Goal: Task Accomplishment & Management: Complete application form

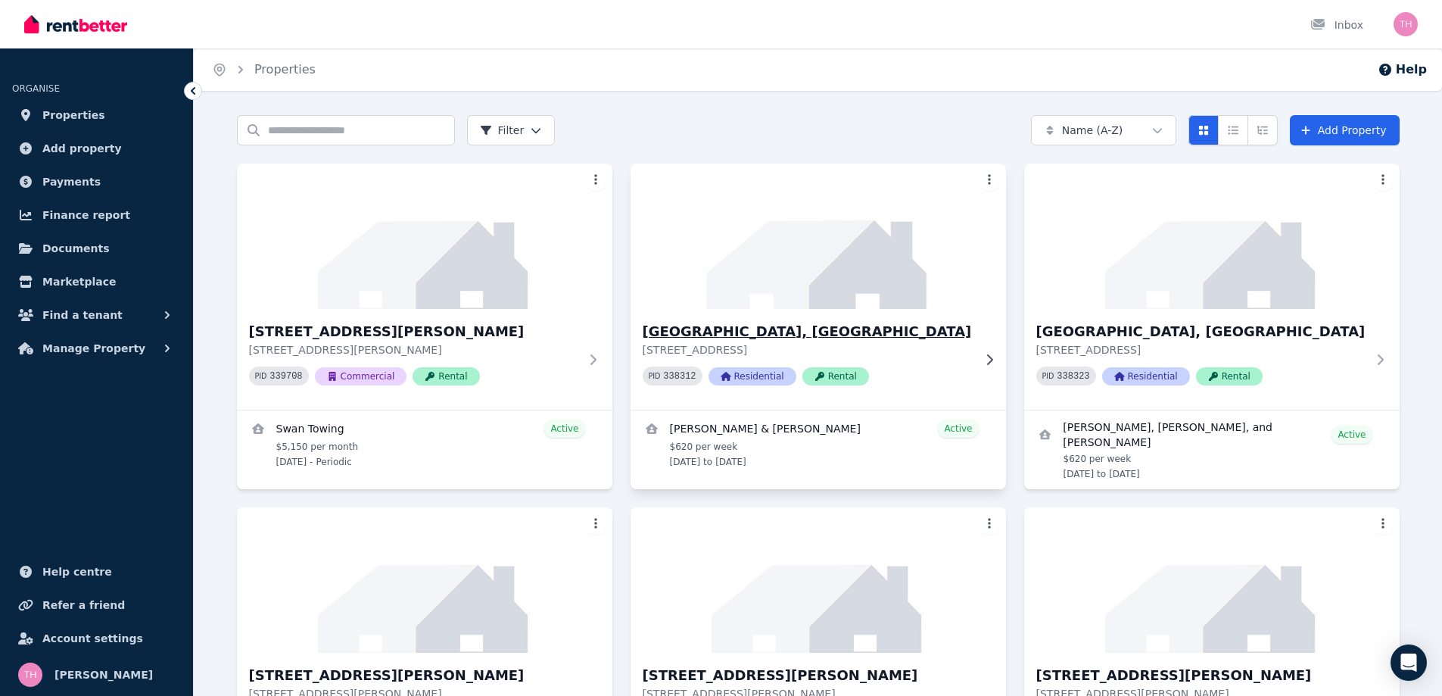
click at [765, 333] on h3 "[GEOGRAPHIC_DATA], [GEOGRAPHIC_DATA]" at bounding box center [808, 331] width 330 height 21
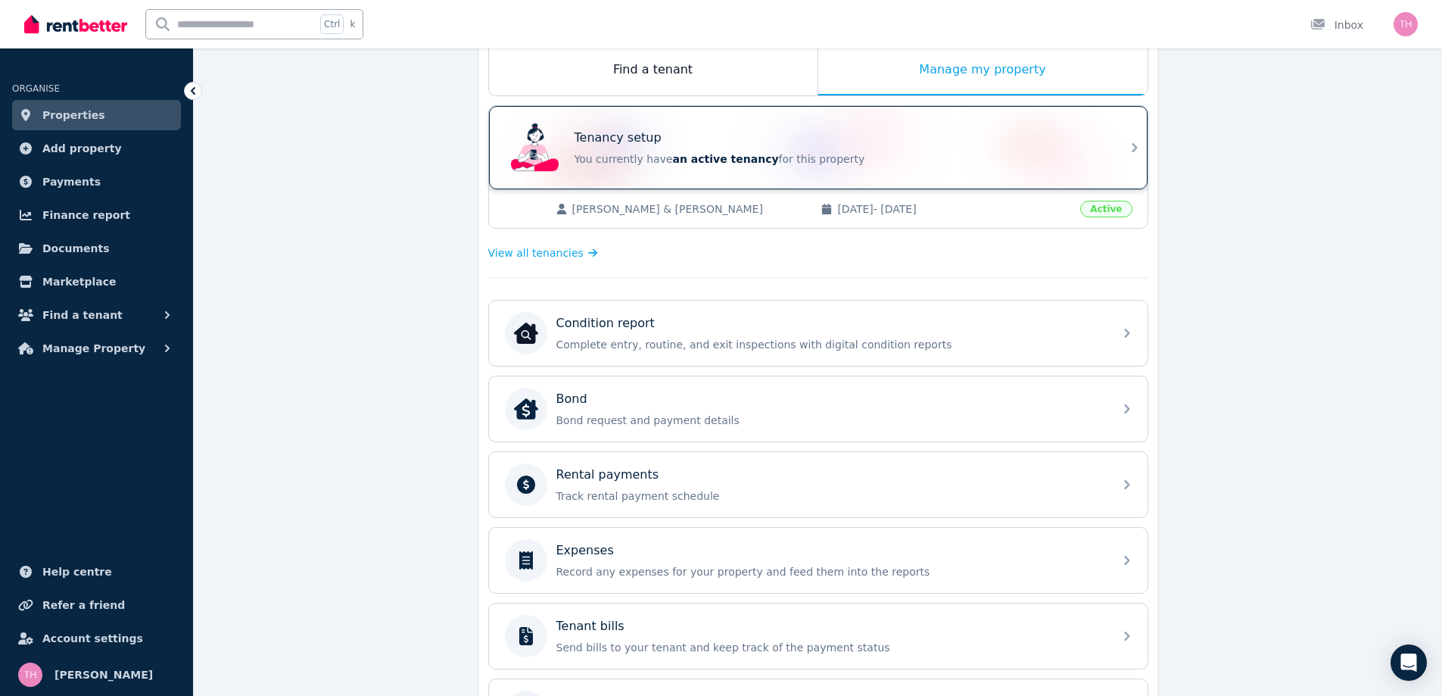
scroll to position [219, 0]
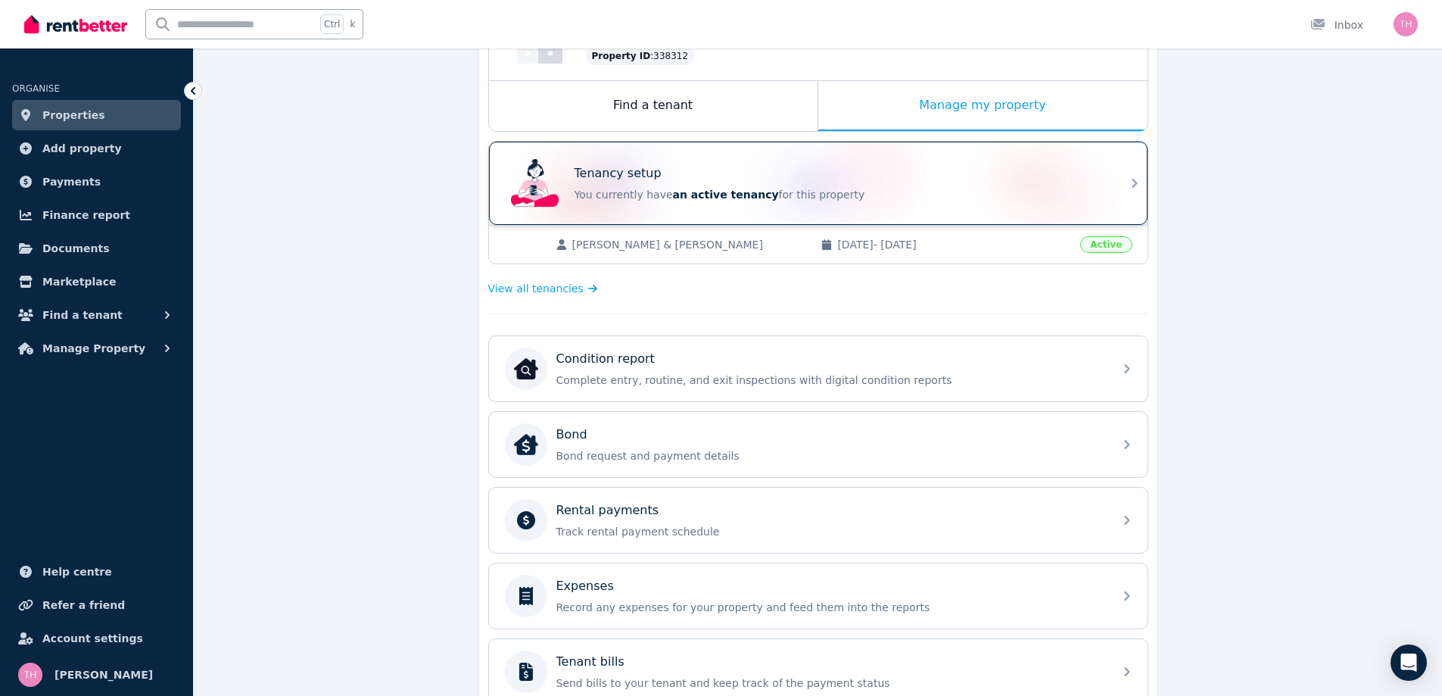
click at [737, 179] on div "Tenancy setup" at bounding box center [839, 173] width 530 height 18
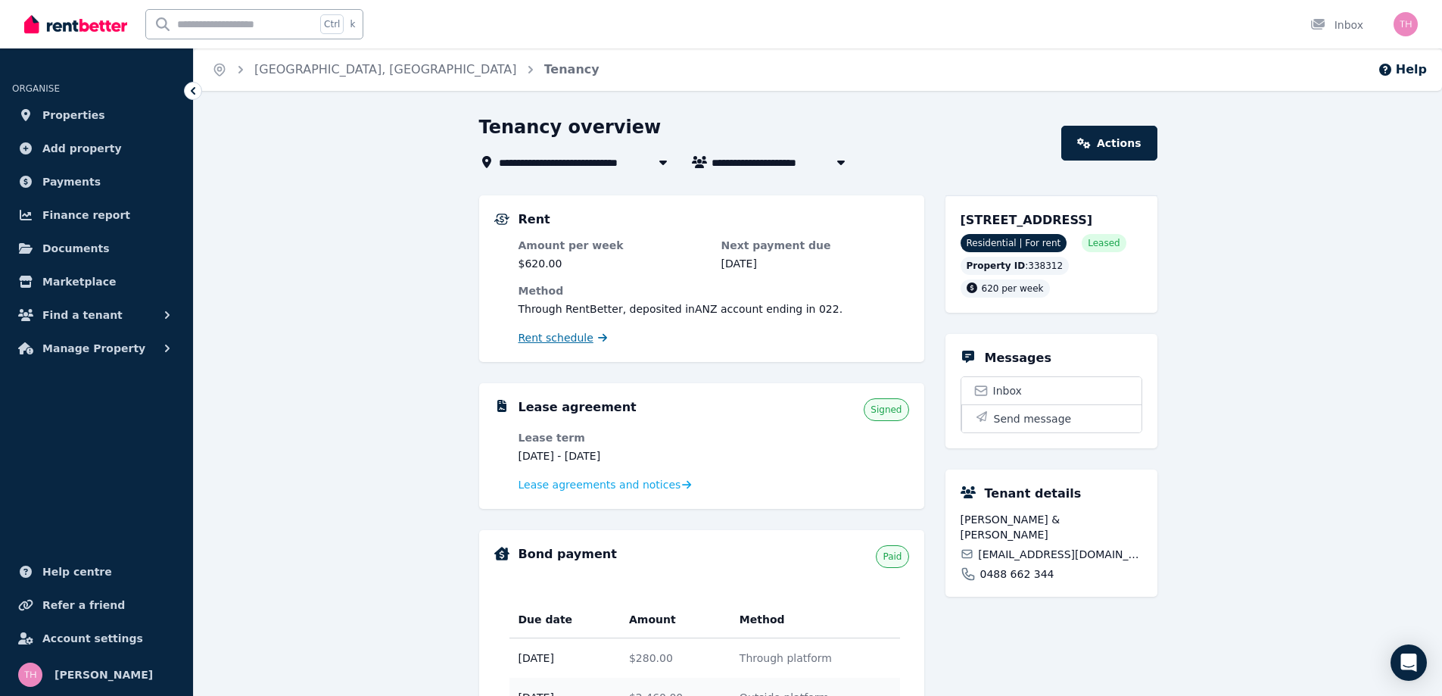
click at [561, 340] on span "Rent schedule" at bounding box center [555, 337] width 75 height 15
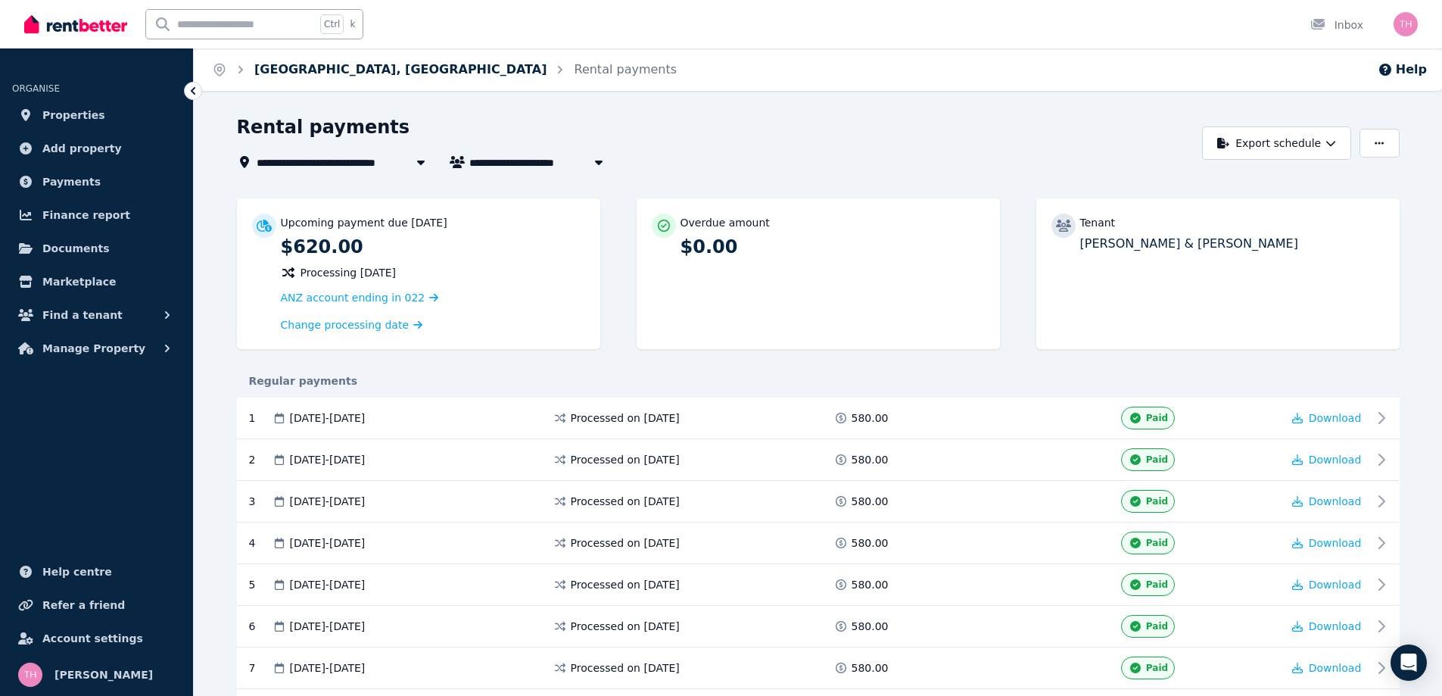
click at [344, 68] on link "[GEOGRAPHIC_DATA], [GEOGRAPHIC_DATA]" at bounding box center [400, 69] width 292 height 14
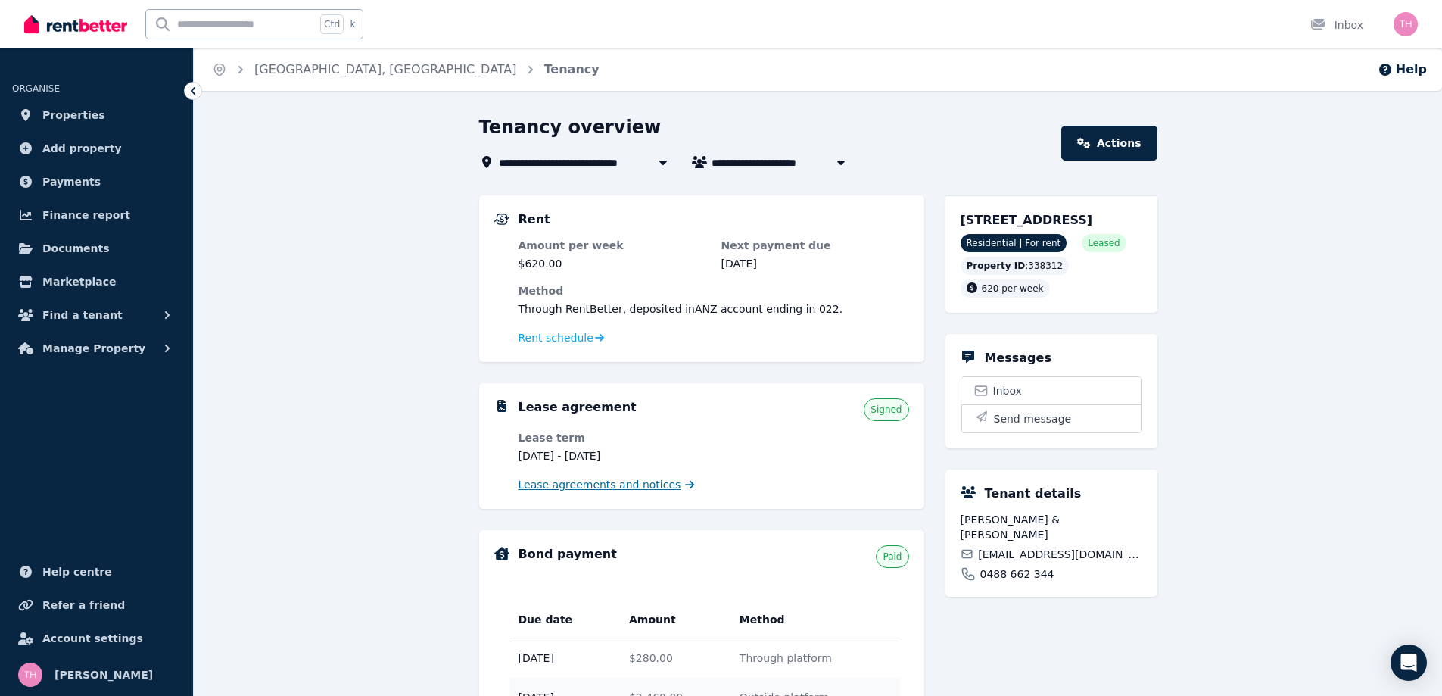
click at [592, 485] on span "Lease agreements and notices" at bounding box center [599, 484] width 163 height 15
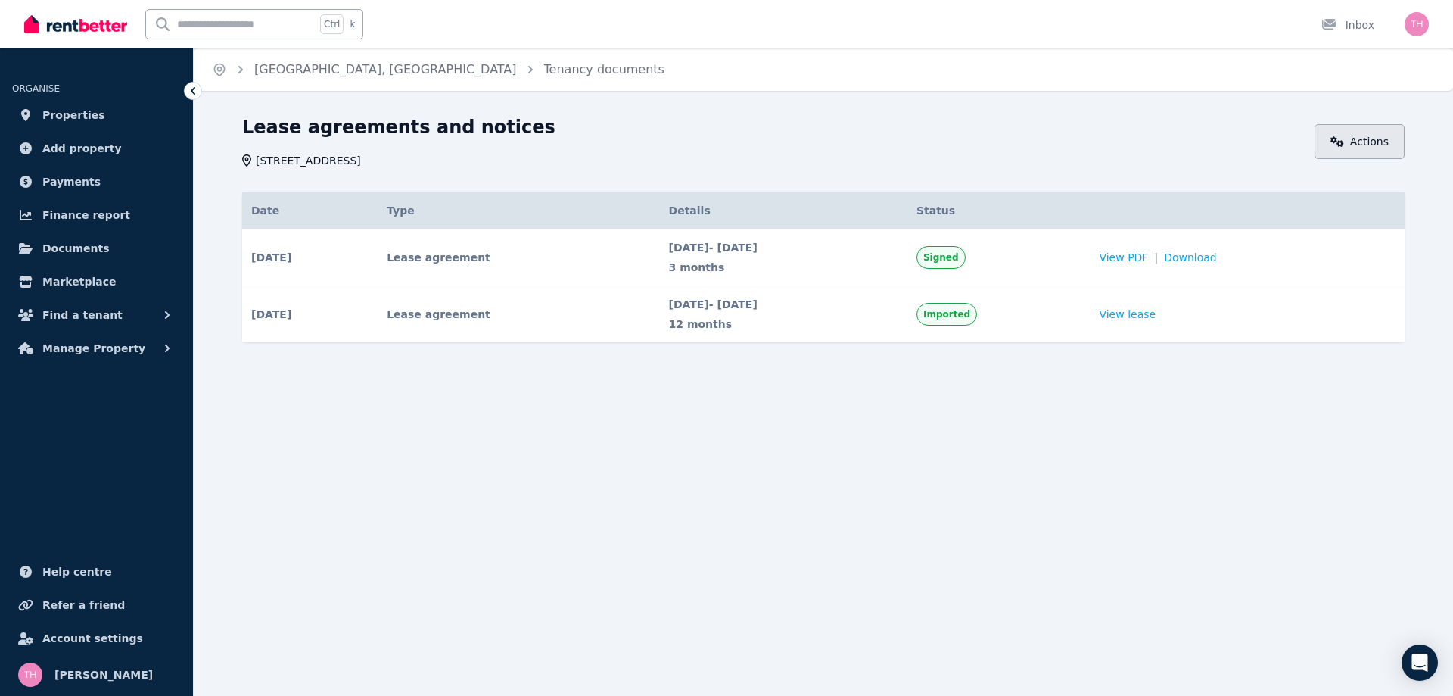
click at [1340, 145] on icon at bounding box center [1338, 141] width 14 height 11
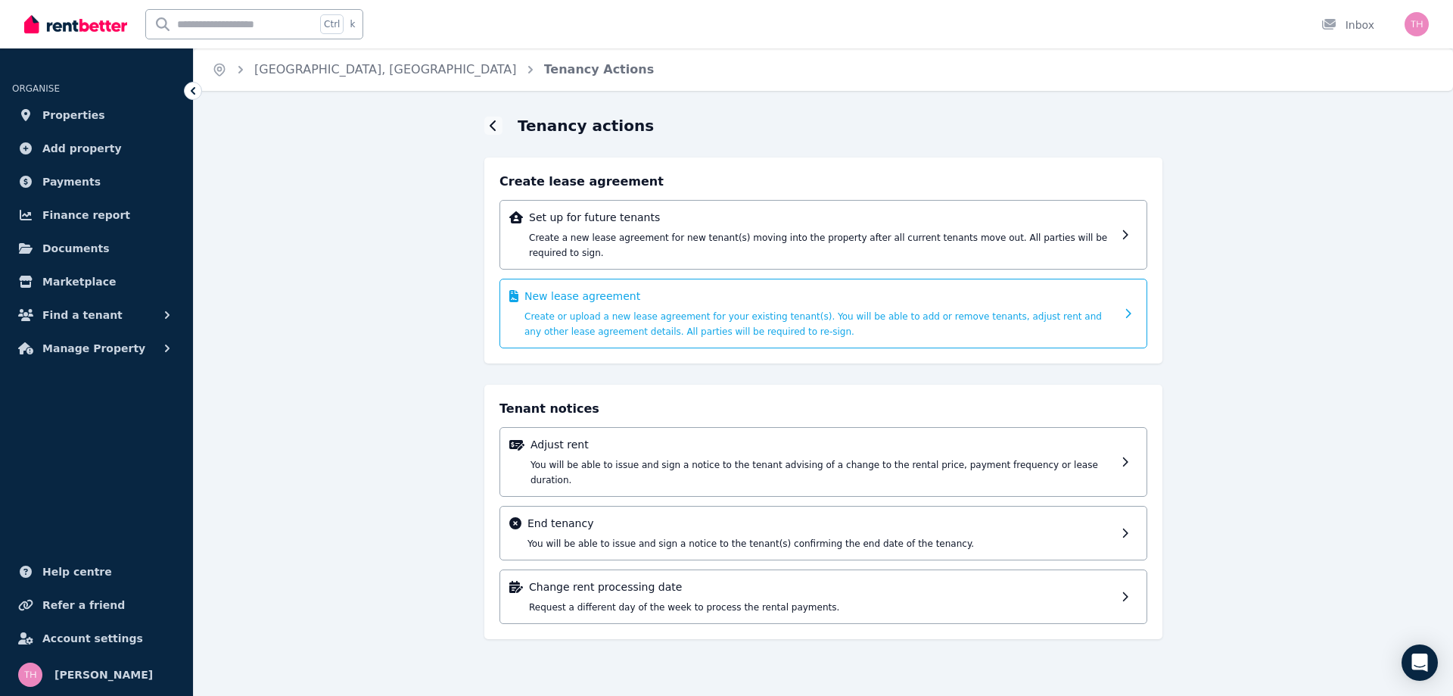
click at [712, 308] on div "New lease agreement Create or upload a new lease agreement for your existing te…" at bounding box center [819, 313] width 591 height 50
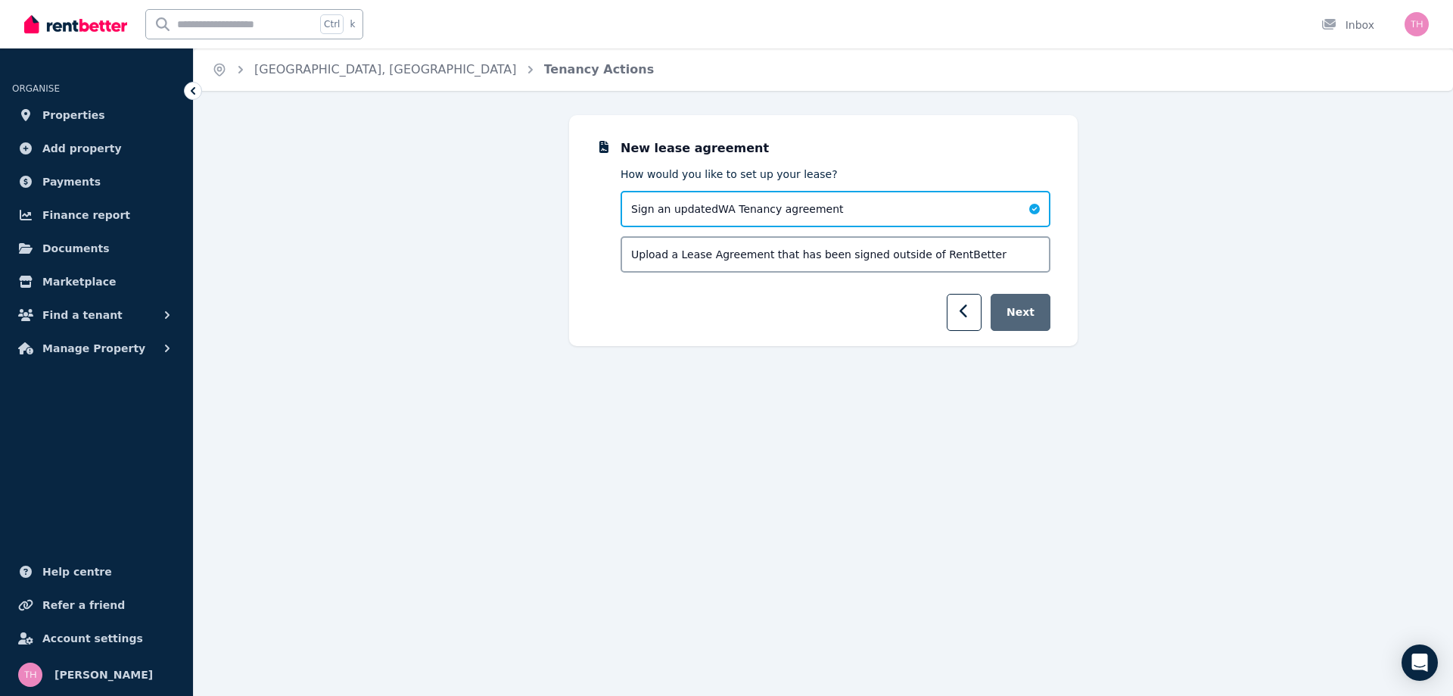
click at [1028, 324] on button "Next" at bounding box center [1021, 312] width 60 height 37
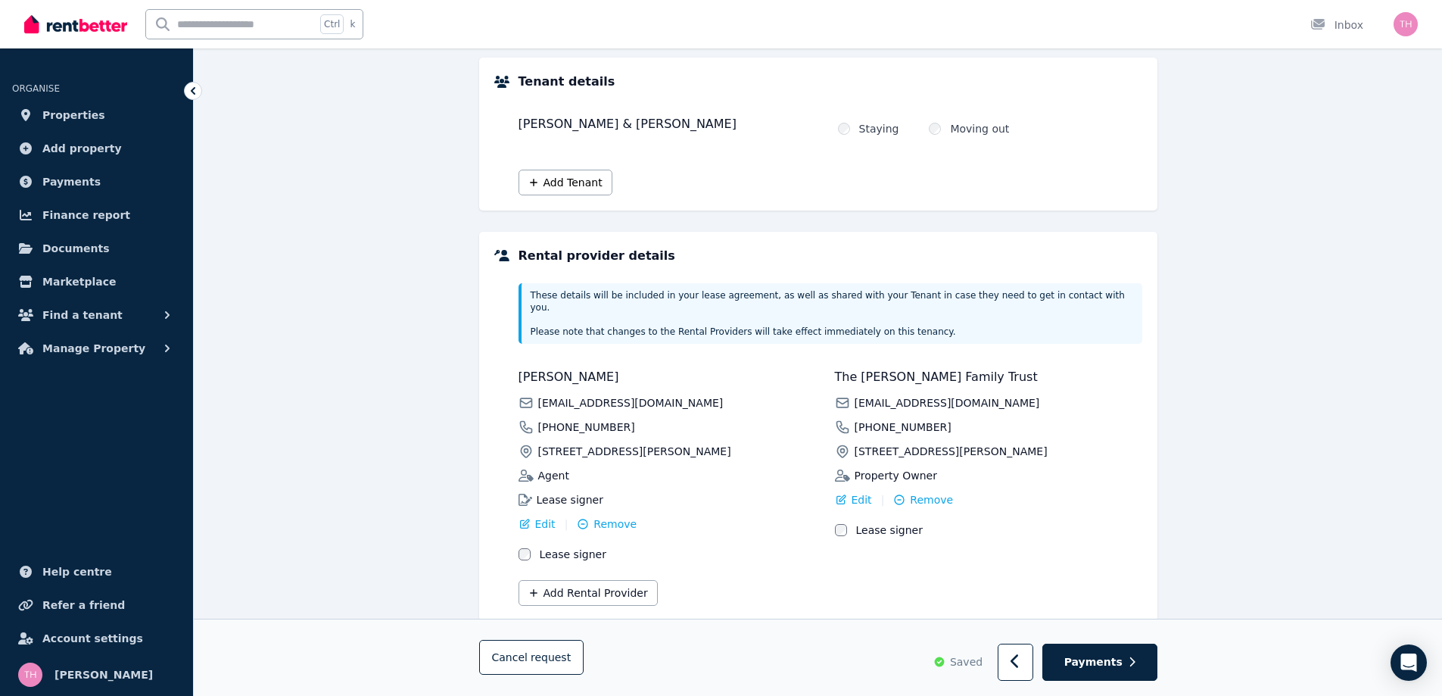
scroll to position [199, 0]
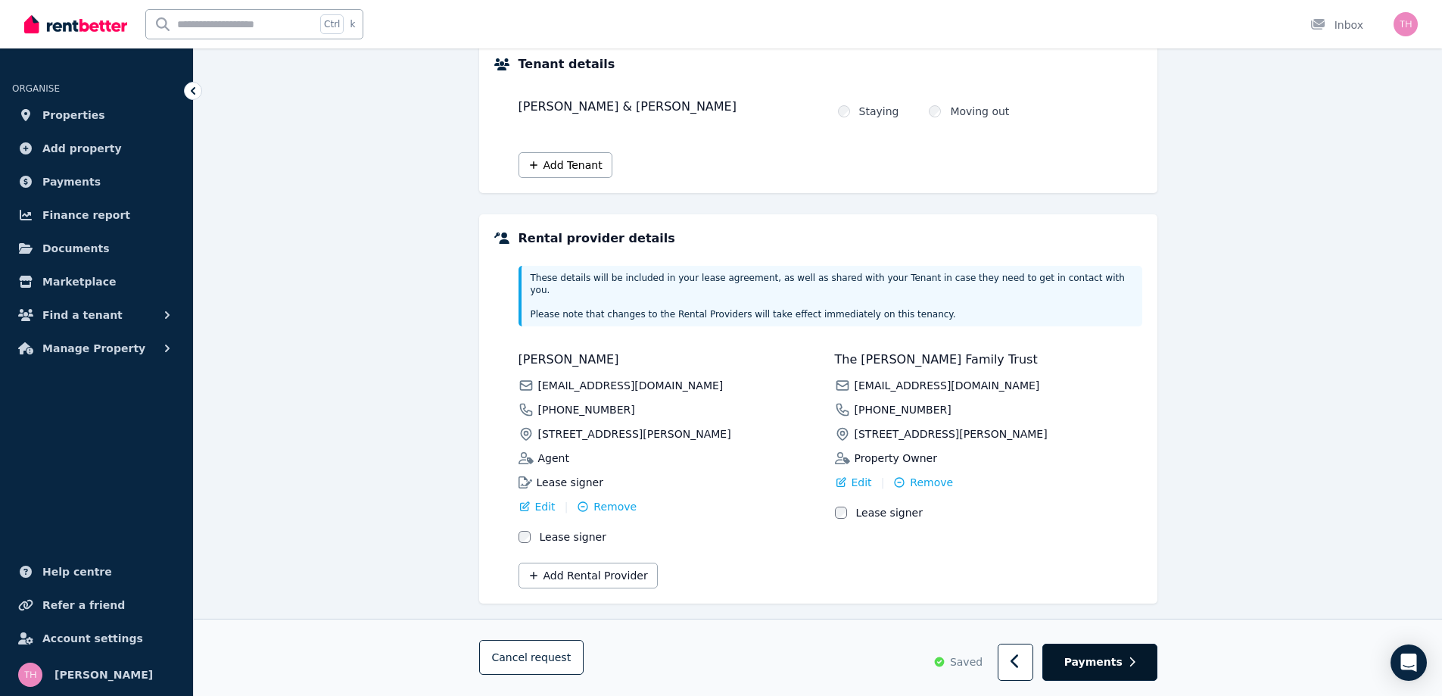
click at [1121, 668] on span "Payments" at bounding box center [1093, 662] width 58 height 15
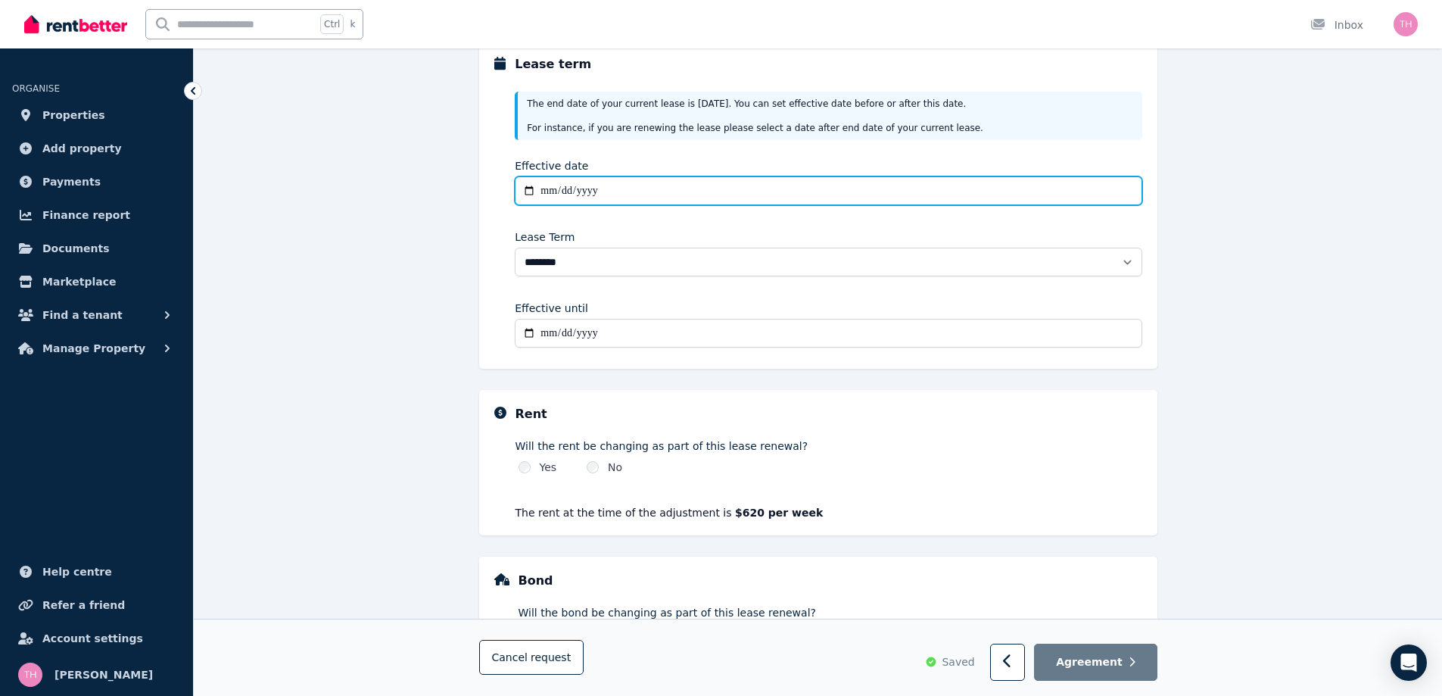
click at [543, 190] on input "Effective date" at bounding box center [828, 190] width 627 height 29
type input "**********"
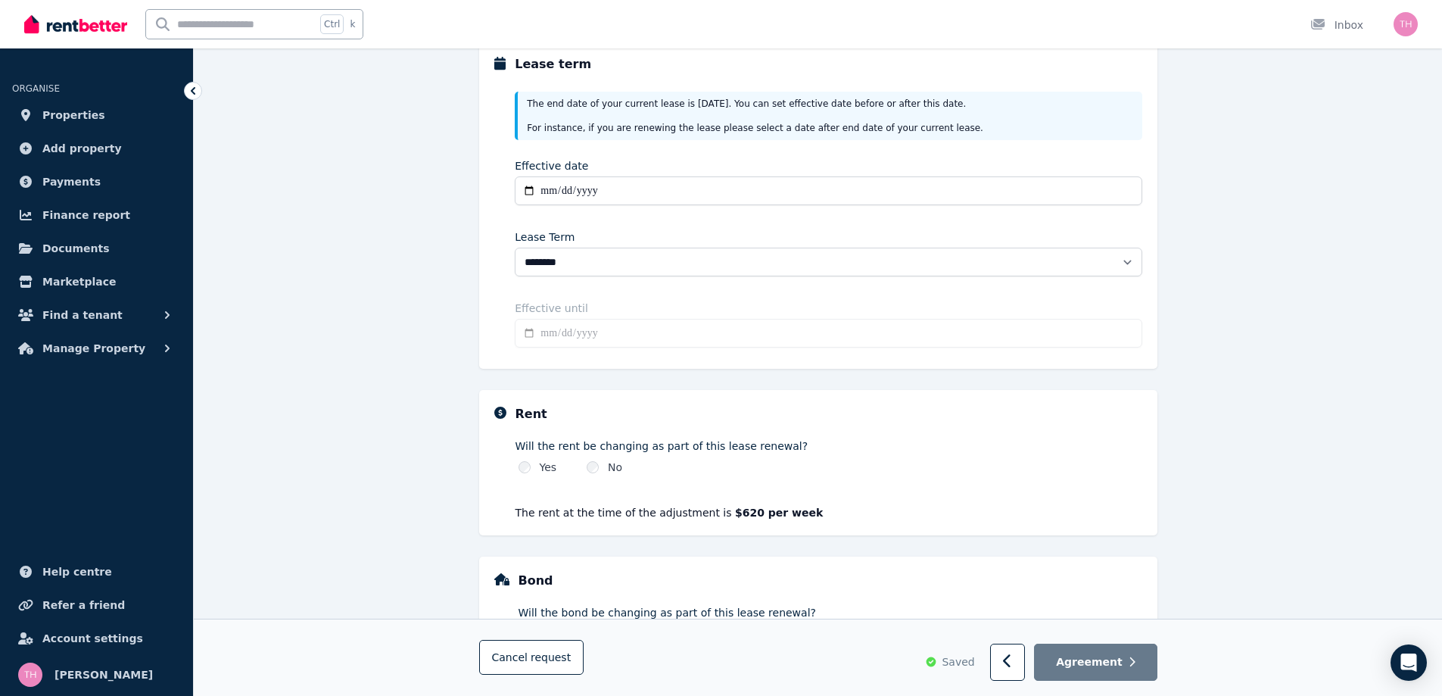
click at [762, 337] on input "Effective until" at bounding box center [828, 333] width 627 height 29
type input "**********"
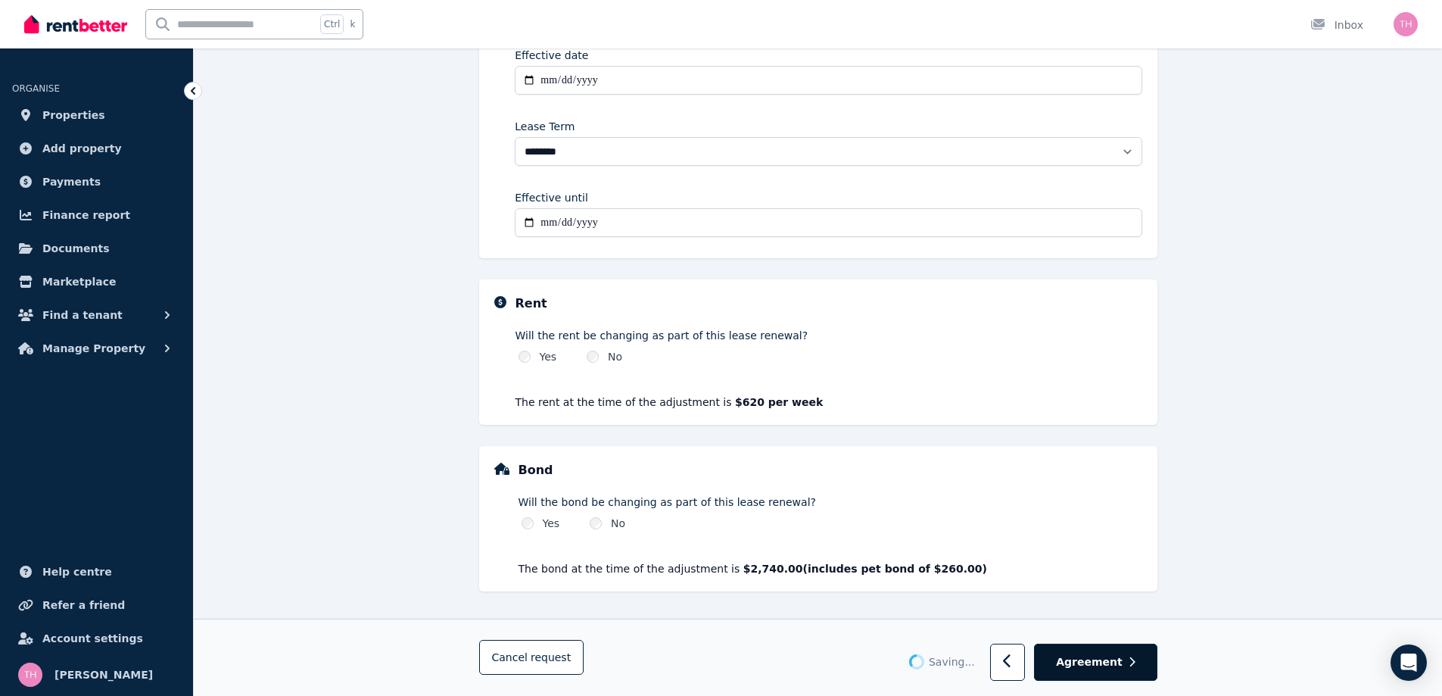
click at [1112, 661] on span "Agreement" at bounding box center [1089, 661] width 67 height 15
click at [1121, 668] on span "Agreement" at bounding box center [1089, 661] width 67 height 15
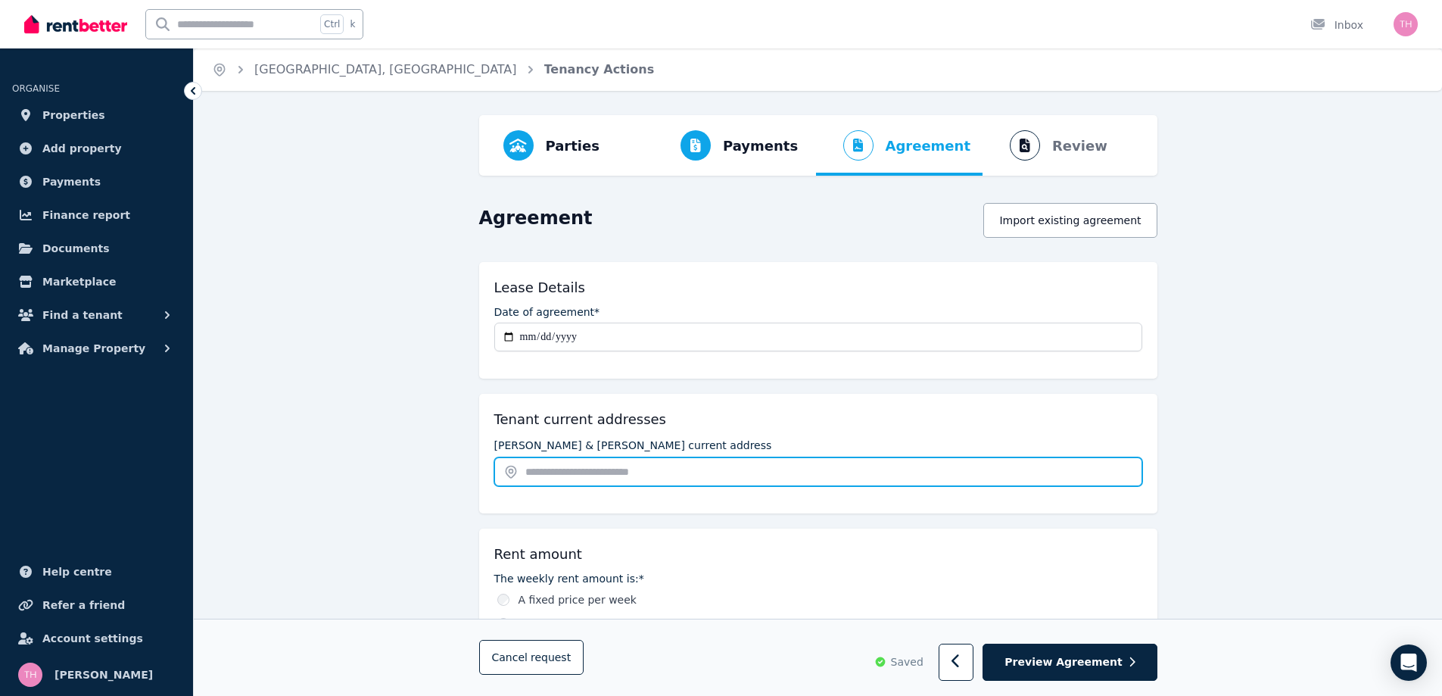
click at [564, 467] on input "text" at bounding box center [818, 471] width 648 height 29
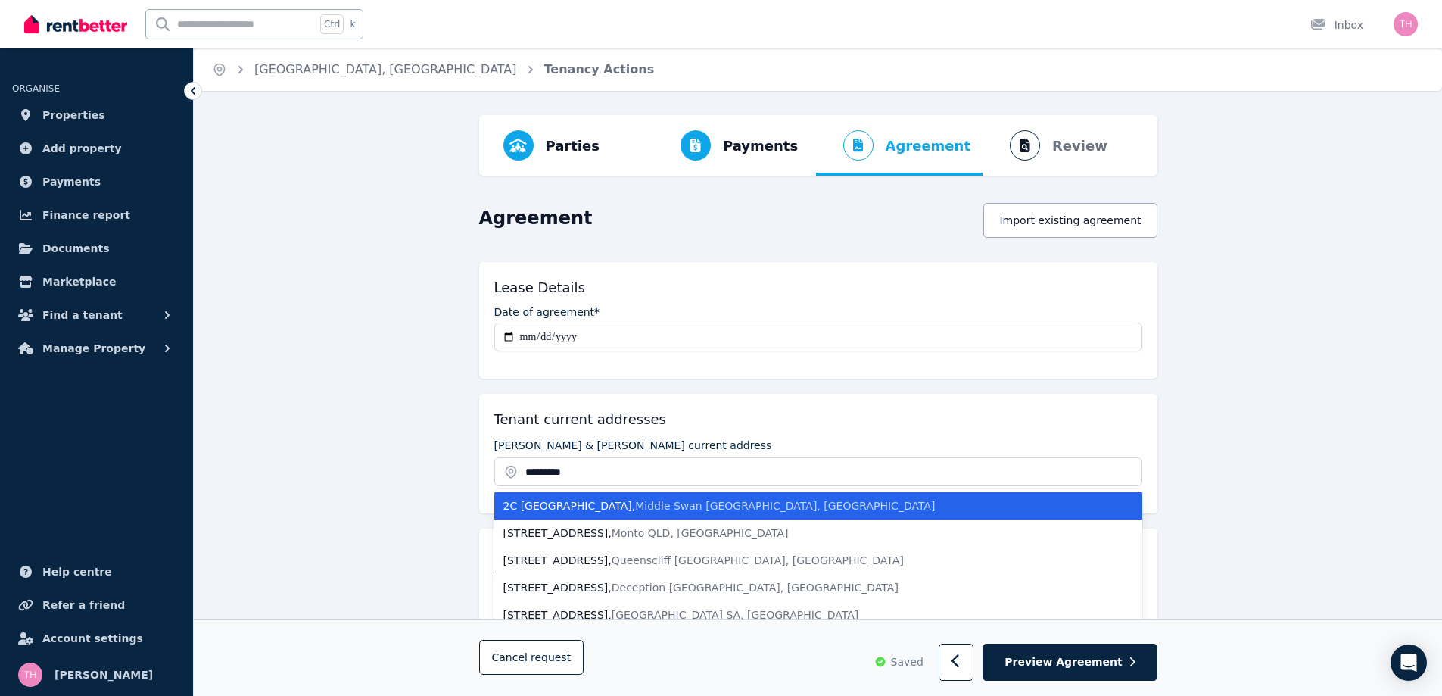
click at [635, 504] on span "Middle Swan [GEOGRAPHIC_DATA], [GEOGRAPHIC_DATA]" at bounding box center [785, 506] width 300 height 12
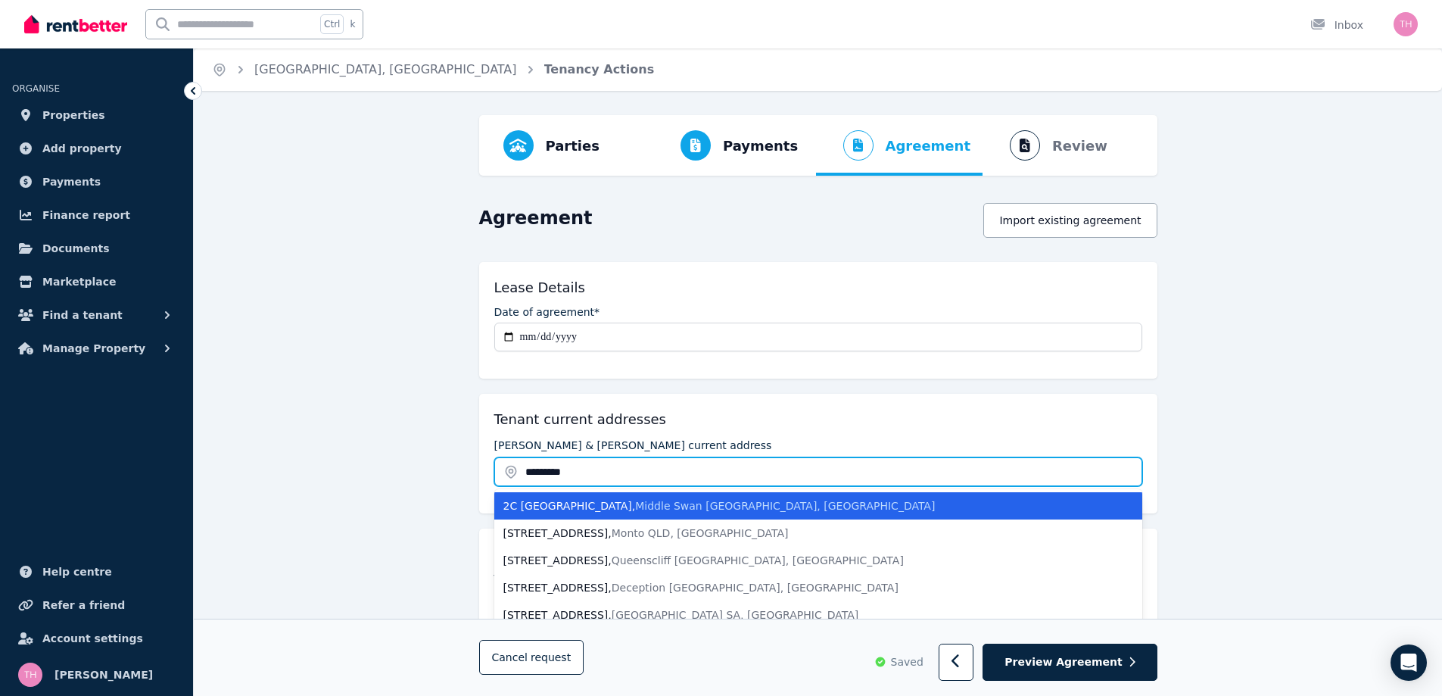
type input "**********"
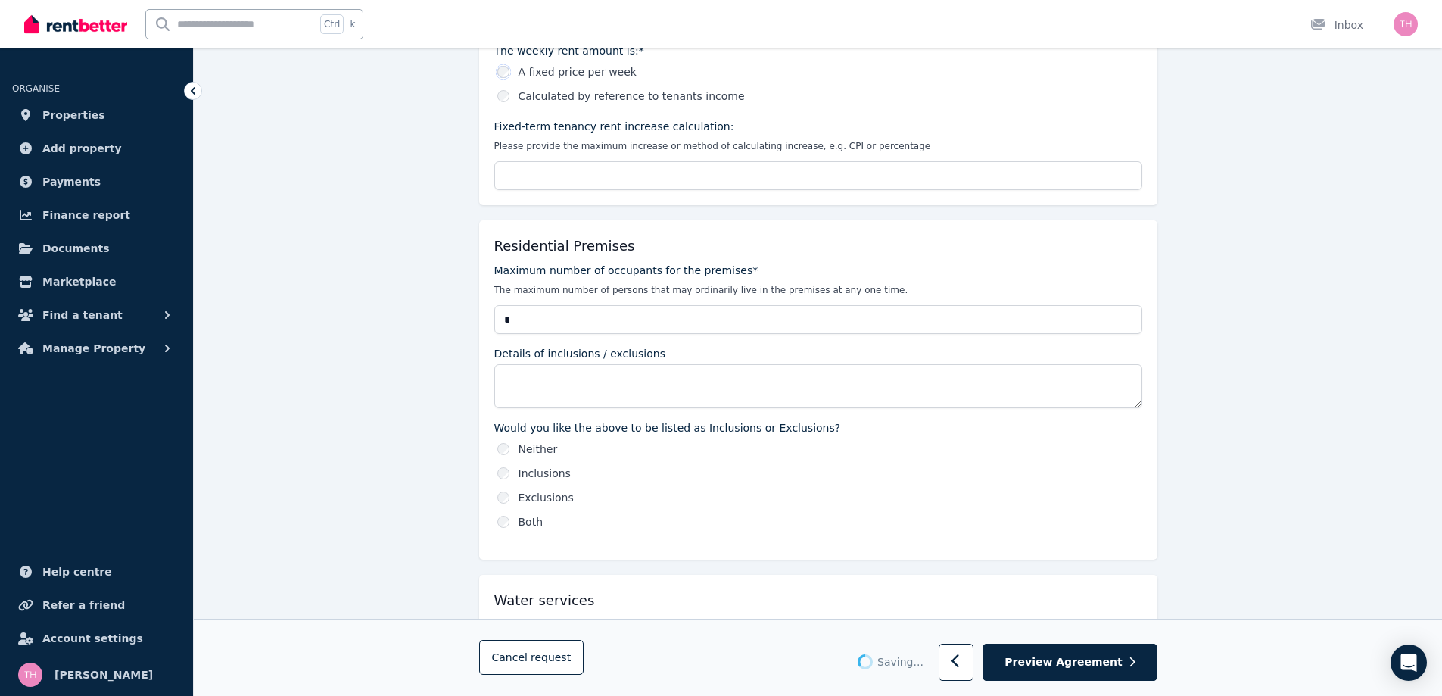
scroll to position [530, 0]
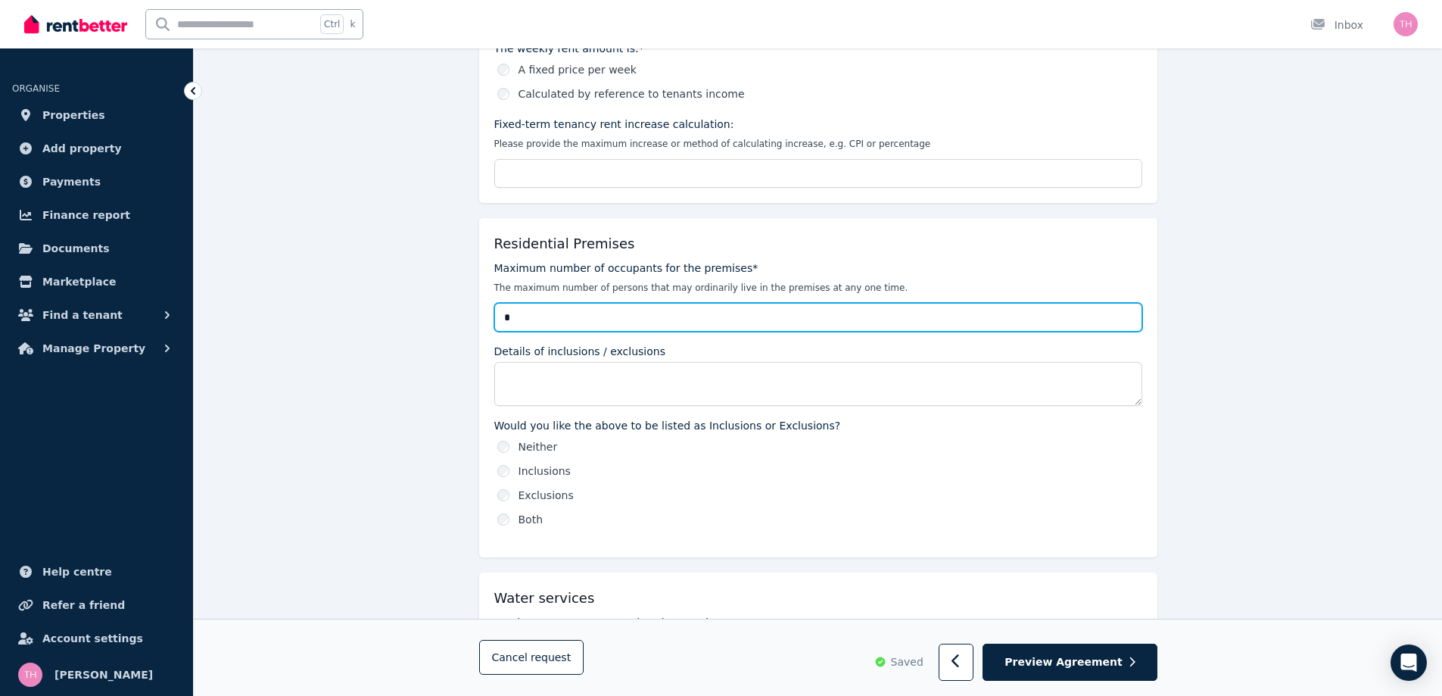
click at [537, 317] on input "*" at bounding box center [818, 317] width 648 height 29
type input "*"
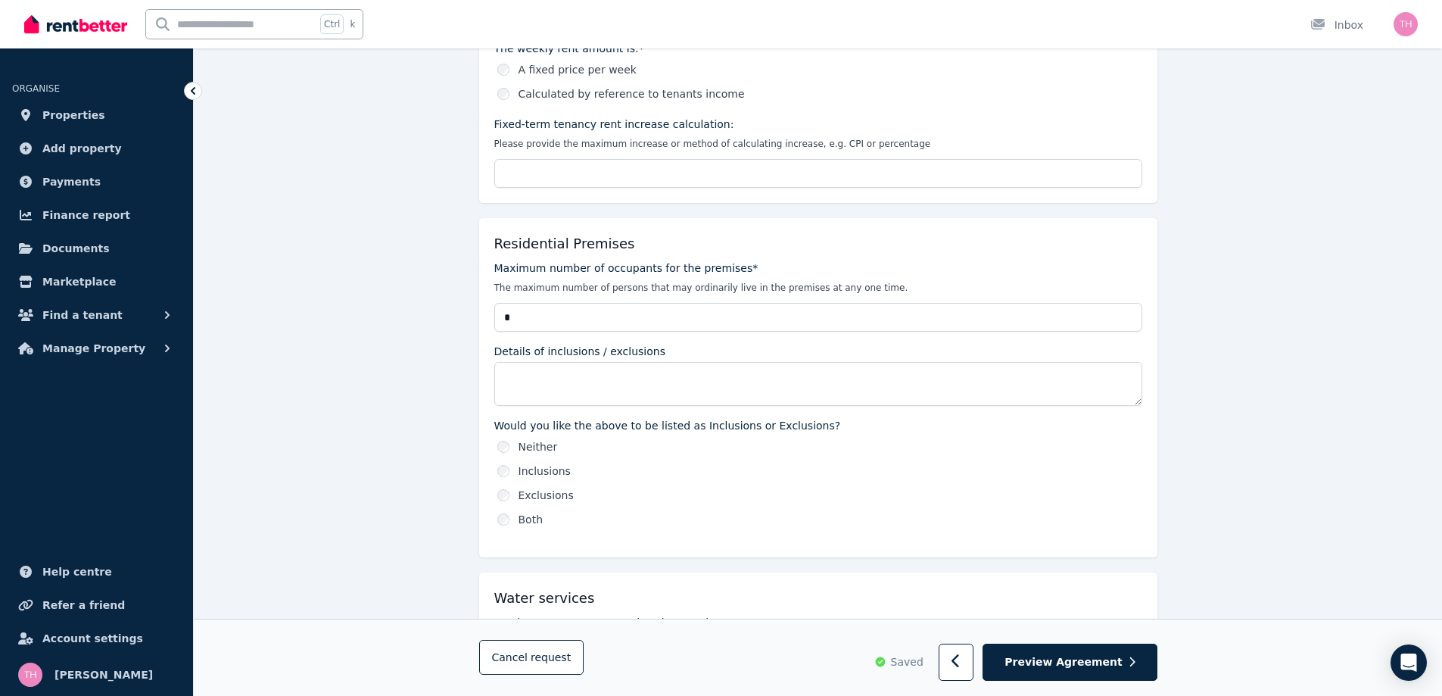
click at [677, 503] on div "Neither Inclusions Exclusions Both" at bounding box center [818, 483] width 648 height 88
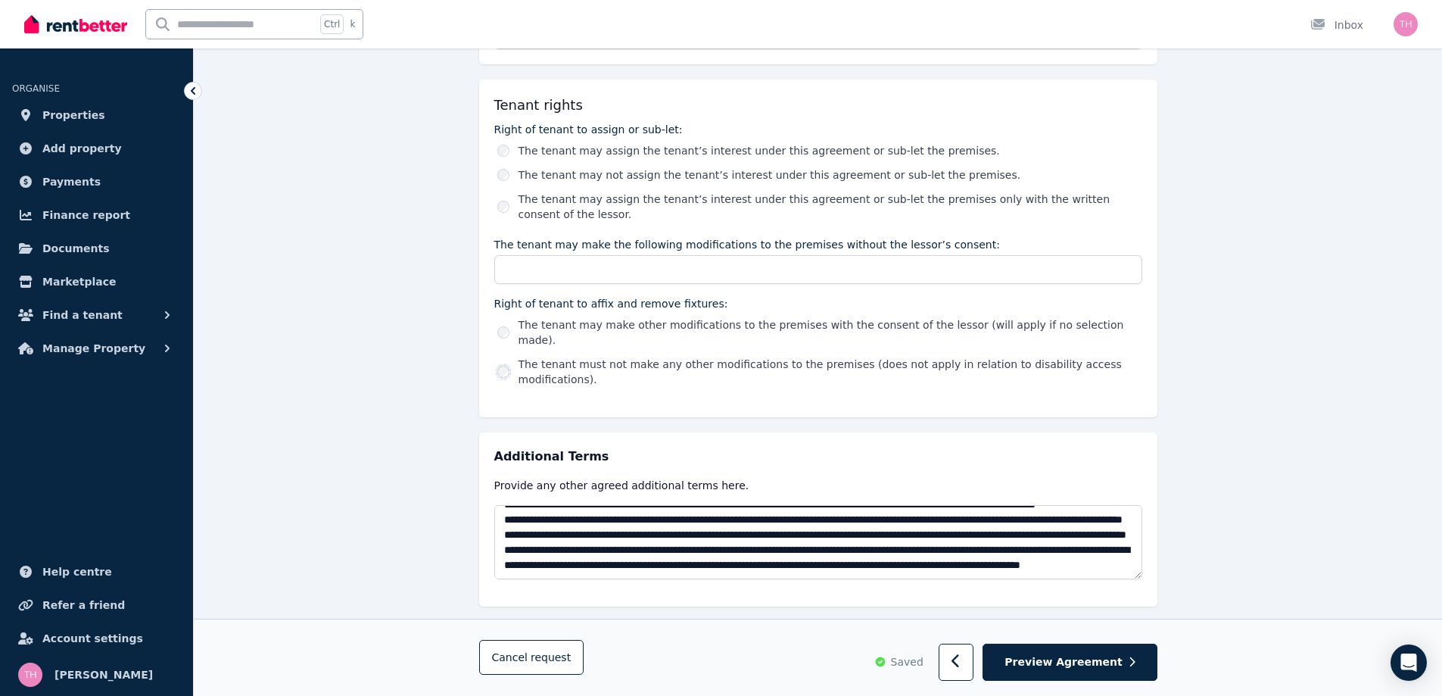
scroll to position [76, 0]
click at [1058, 666] on span "Preview Agreement" at bounding box center [1062, 662] width 117 height 15
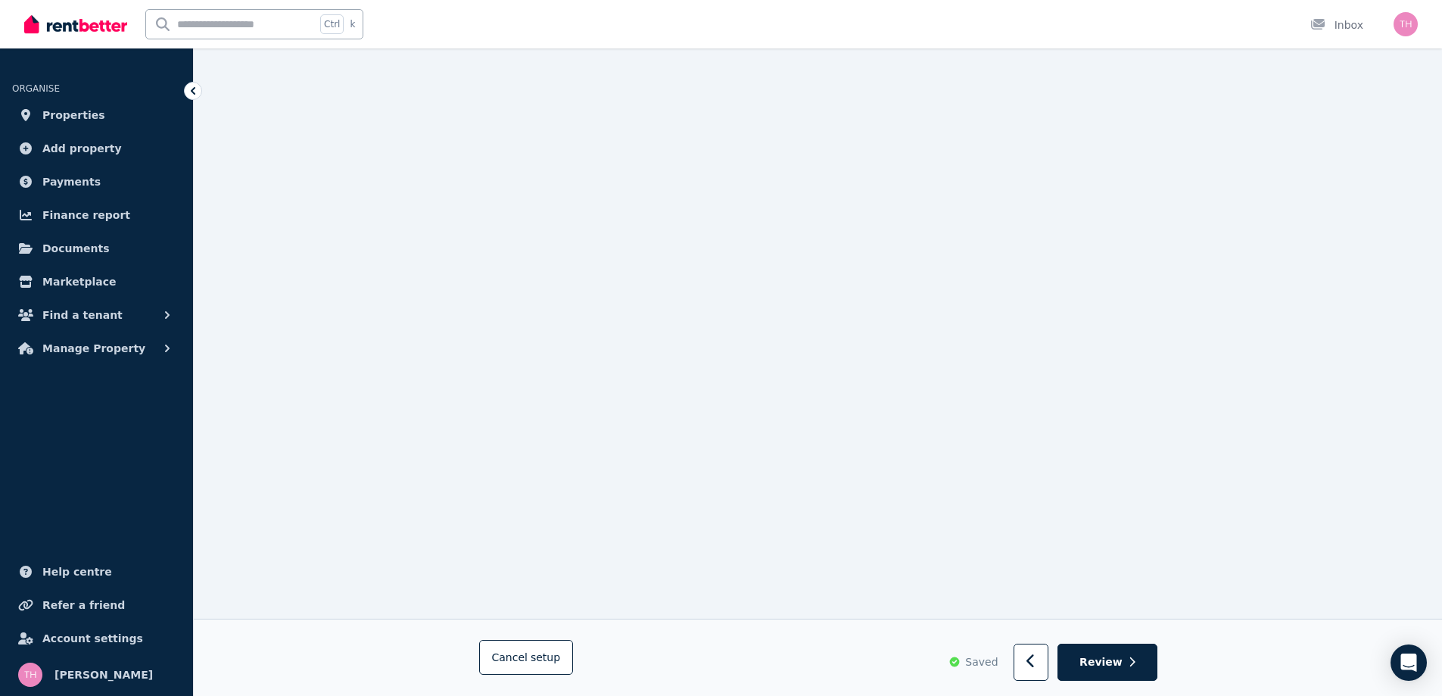
scroll to position [1589, 0]
click at [1097, 662] on span "Review" at bounding box center [1100, 662] width 43 height 15
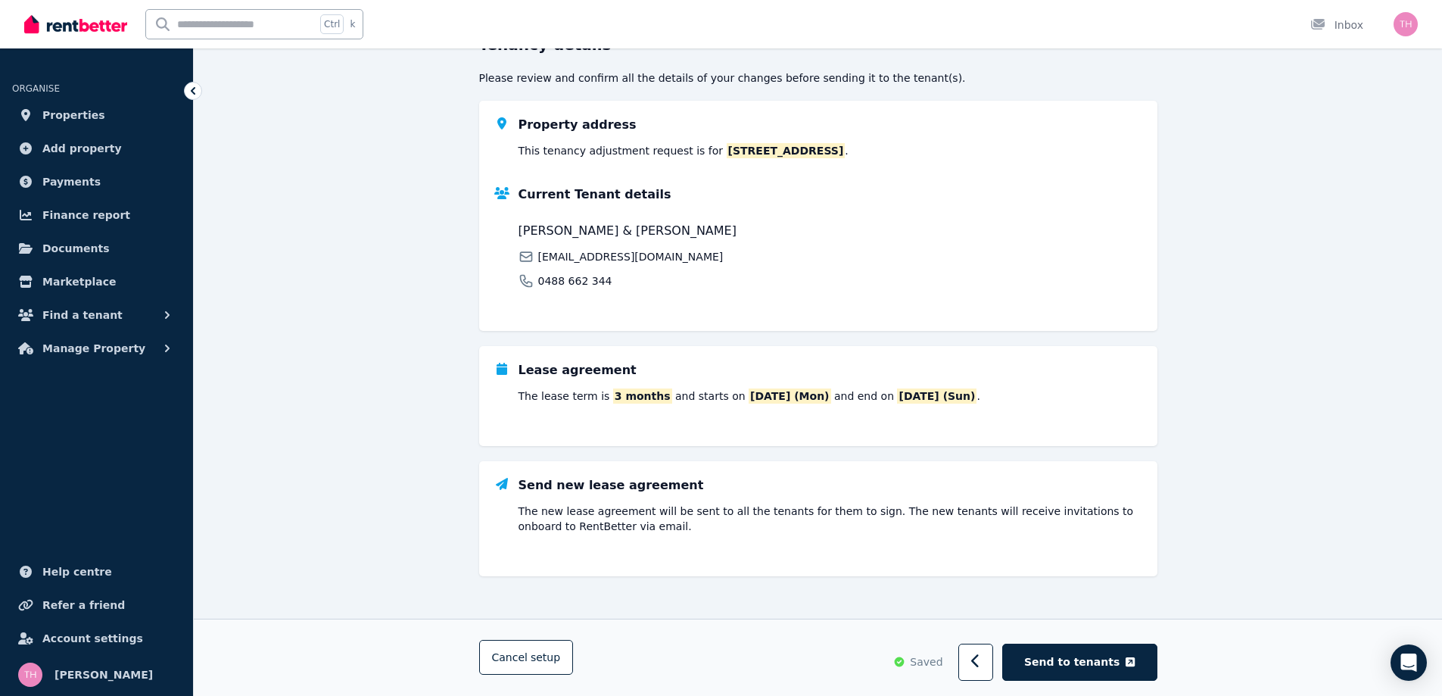
scroll to position [0, 0]
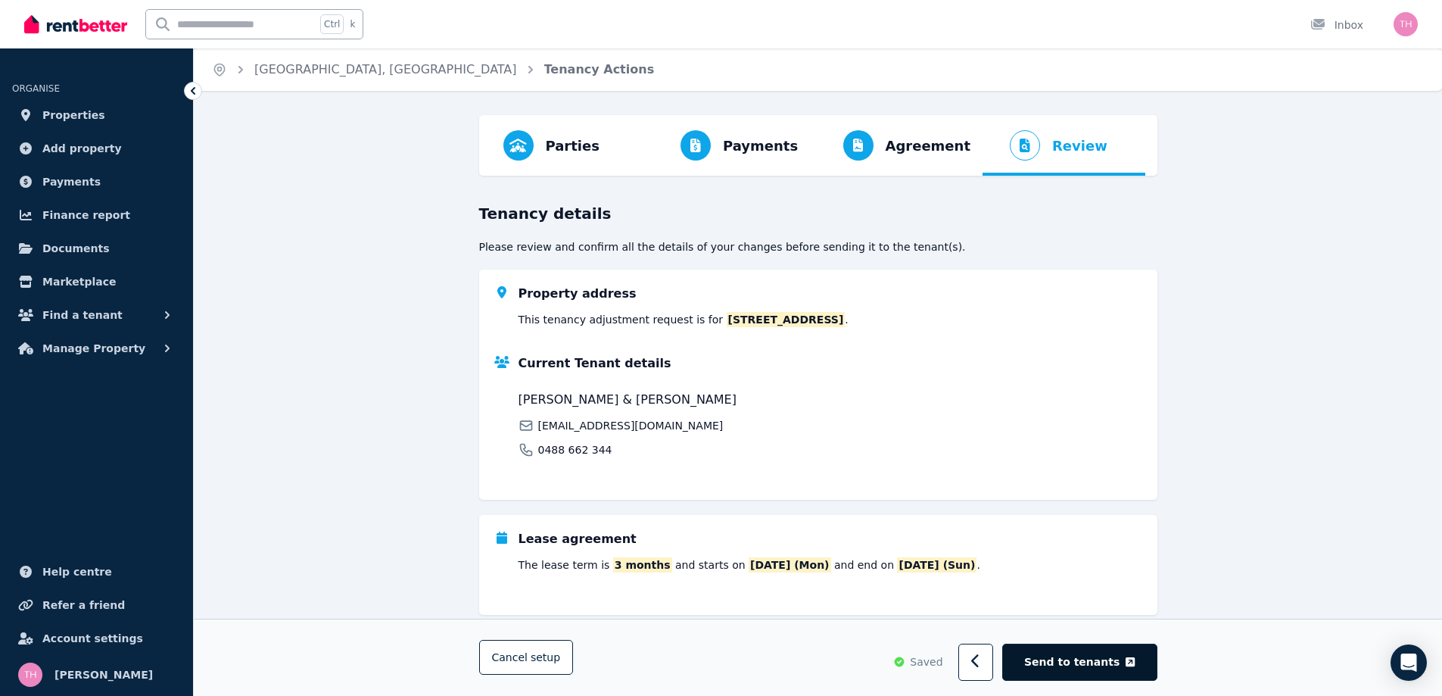
click at [1104, 671] on button "Send to tenants" at bounding box center [1079, 662] width 154 height 37
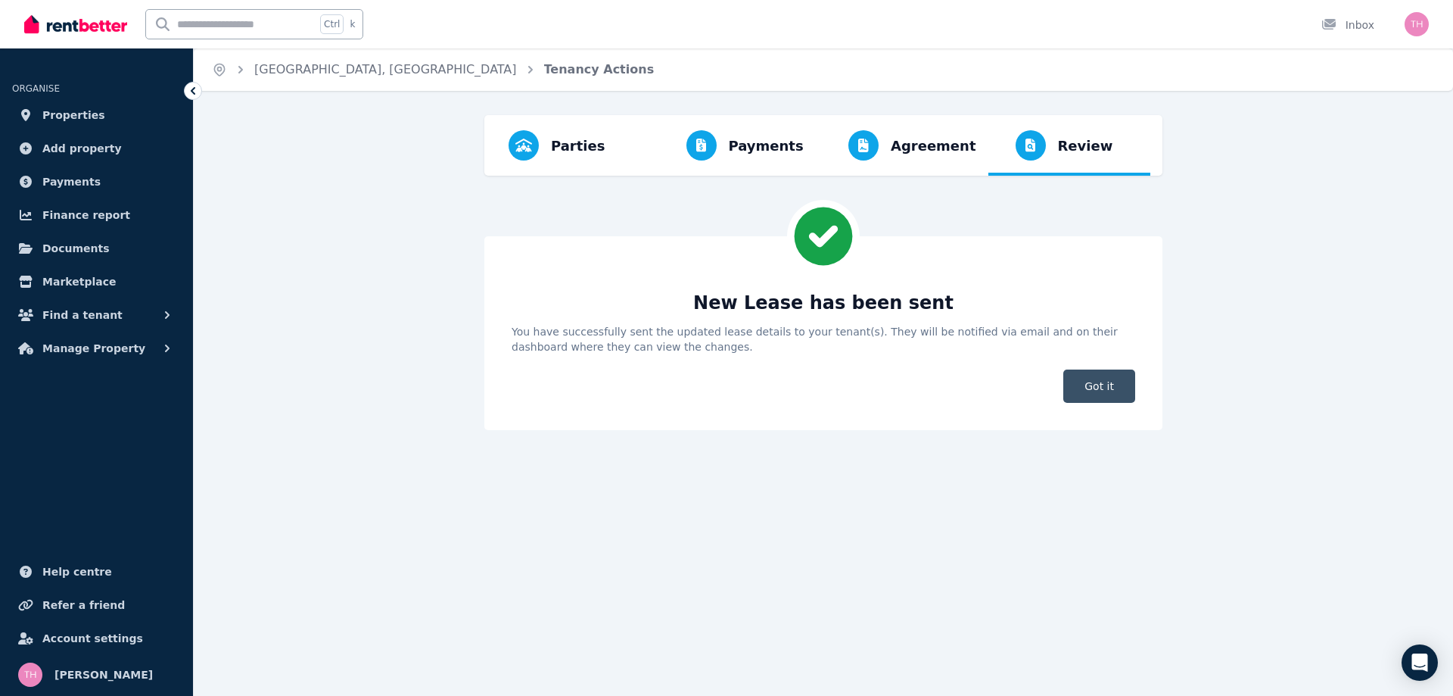
click at [1112, 388] on span "Got it" at bounding box center [1099, 385] width 72 height 33
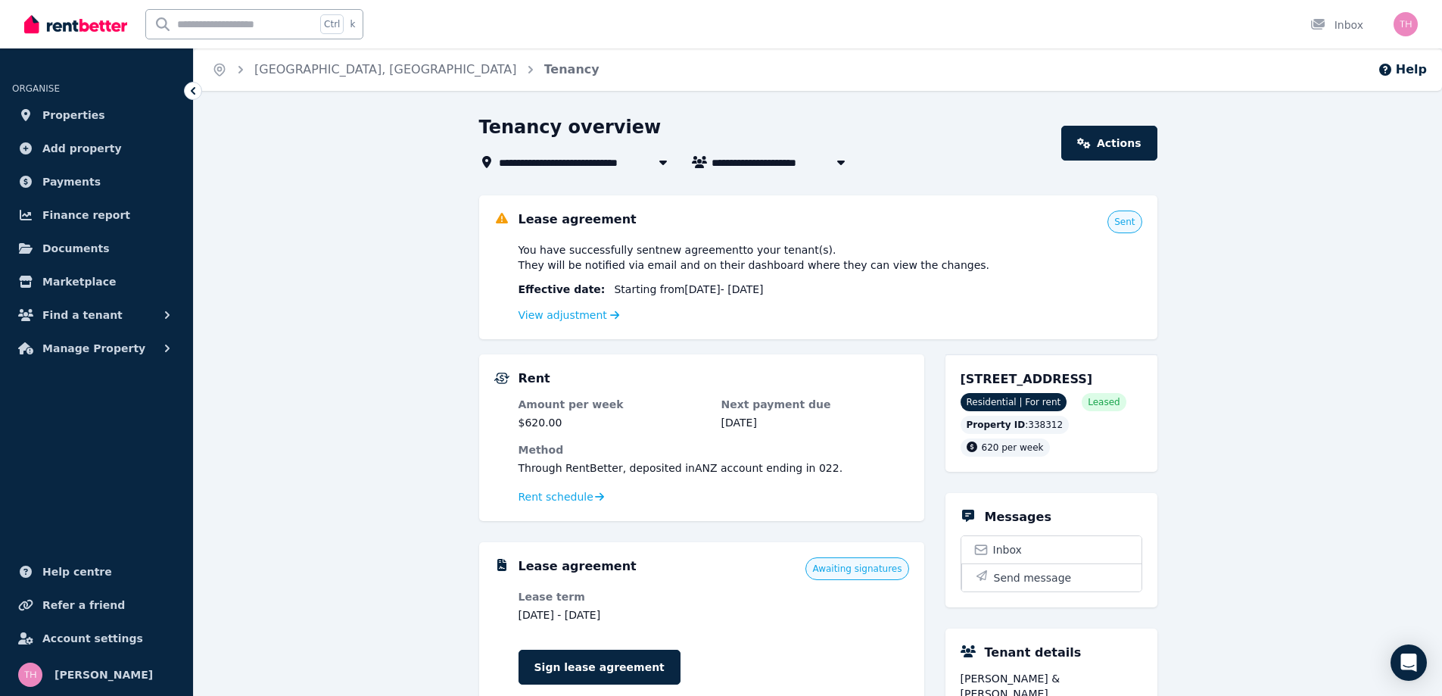
click at [587, 157] on span "[GEOGRAPHIC_DATA], [GEOGRAPHIC_DATA]" at bounding box center [627, 162] width 257 height 18
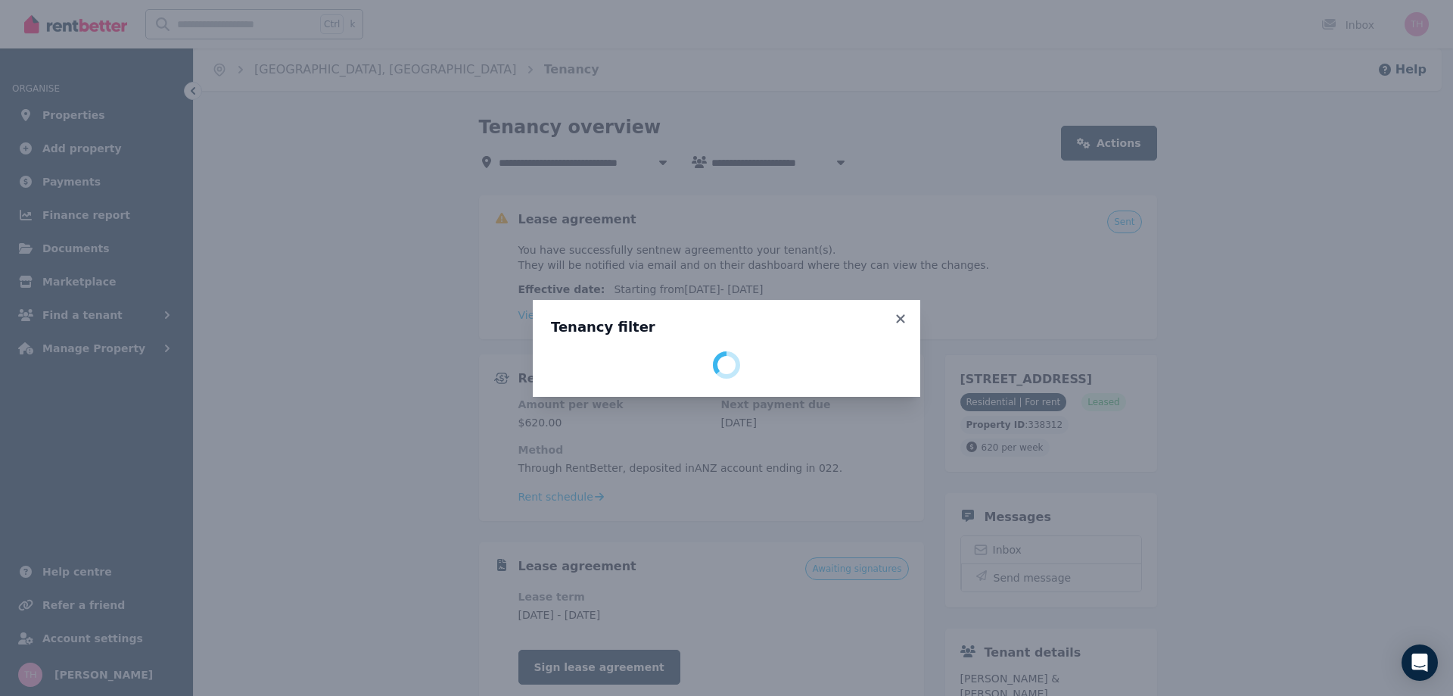
select select "**********"
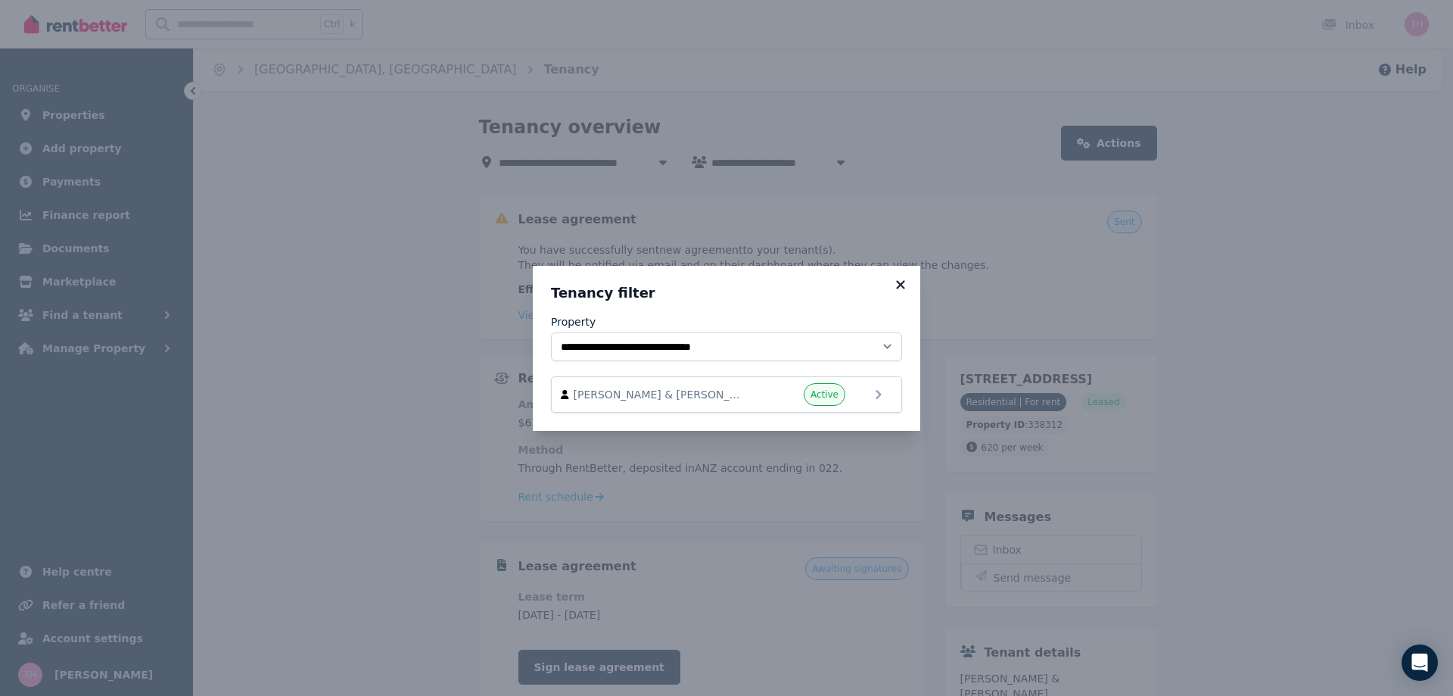
click at [901, 285] on icon at bounding box center [900, 284] width 8 height 8
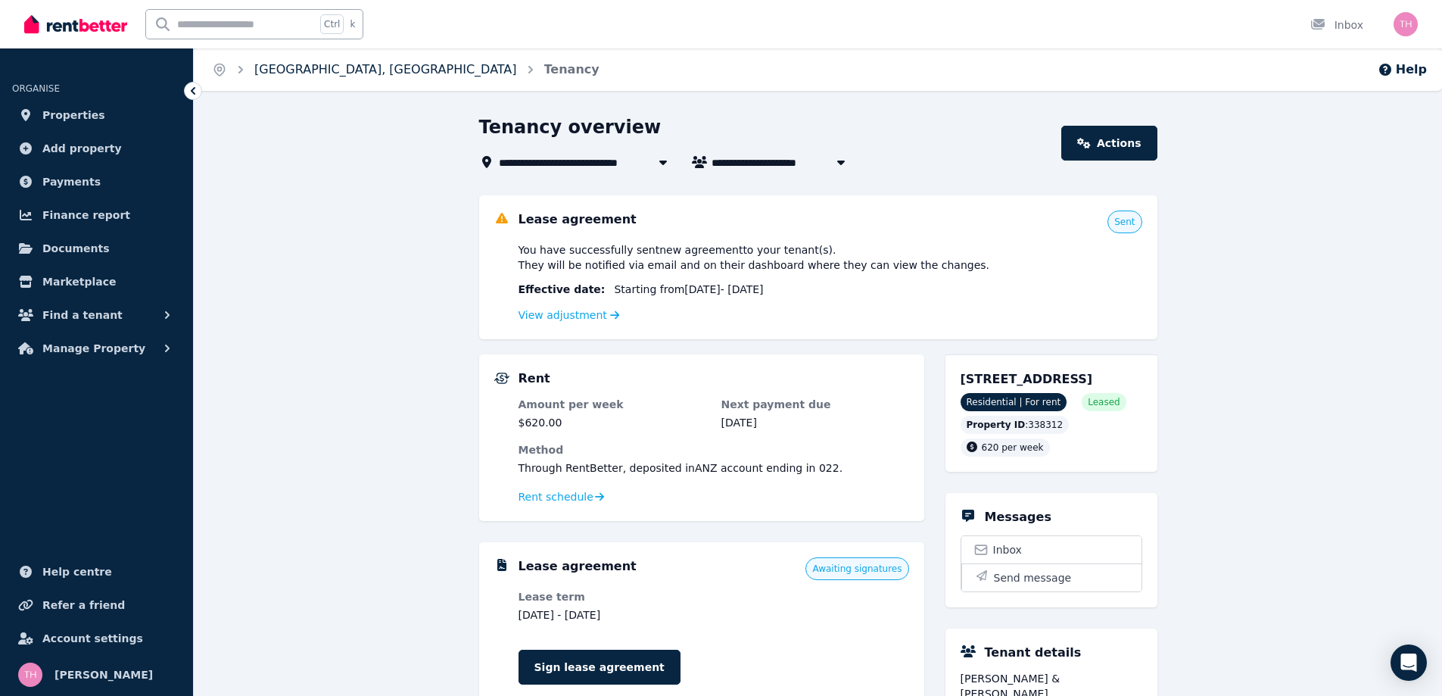
click at [307, 70] on link "[GEOGRAPHIC_DATA], [GEOGRAPHIC_DATA]" at bounding box center [385, 69] width 263 height 14
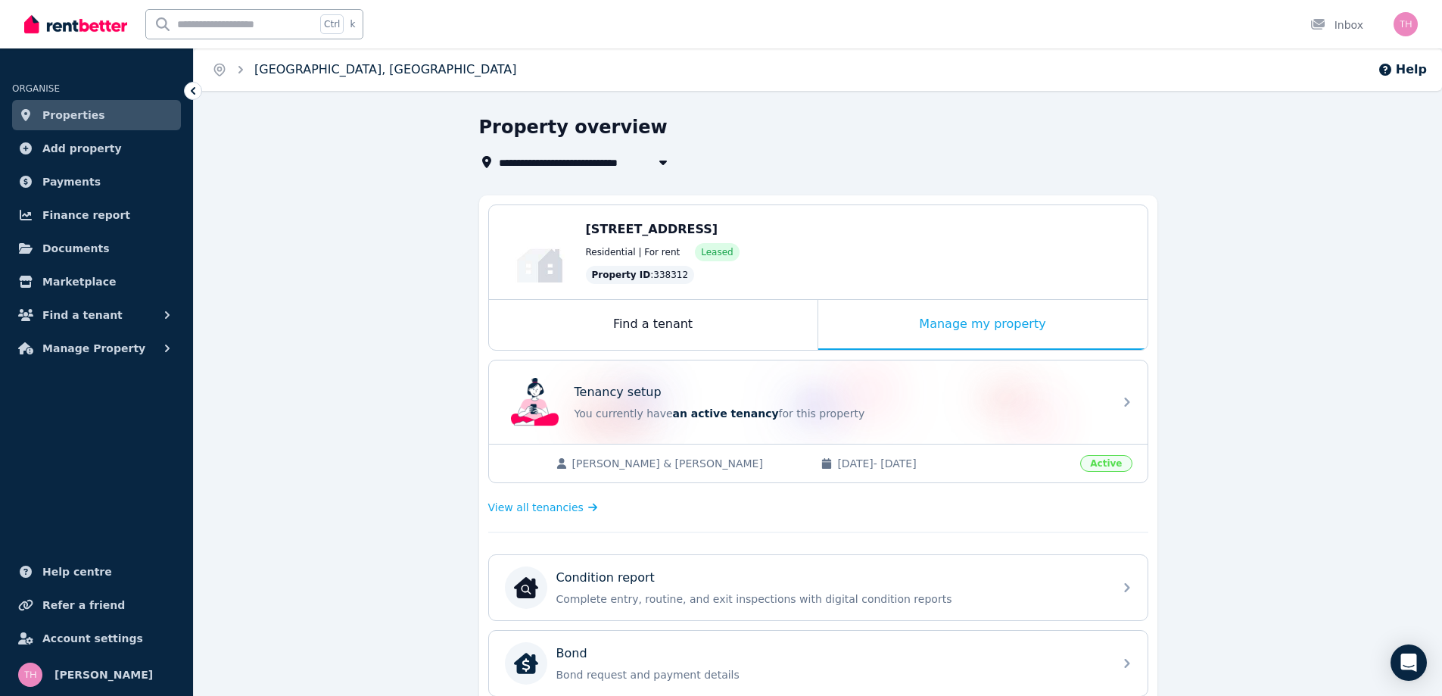
click at [297, 76] on link "[GEOGRAPHIC_DATA], [GEOGRAPHIC_DATA]" at bounding box center [385, 69] width 263 height 14
click at [242, 69] on icon "Breadcrumb" at bounding box center [240, 70] width 5 height 8
click at [652, 163] on button "button" at bounding box center [662, 162] width 27 height 18
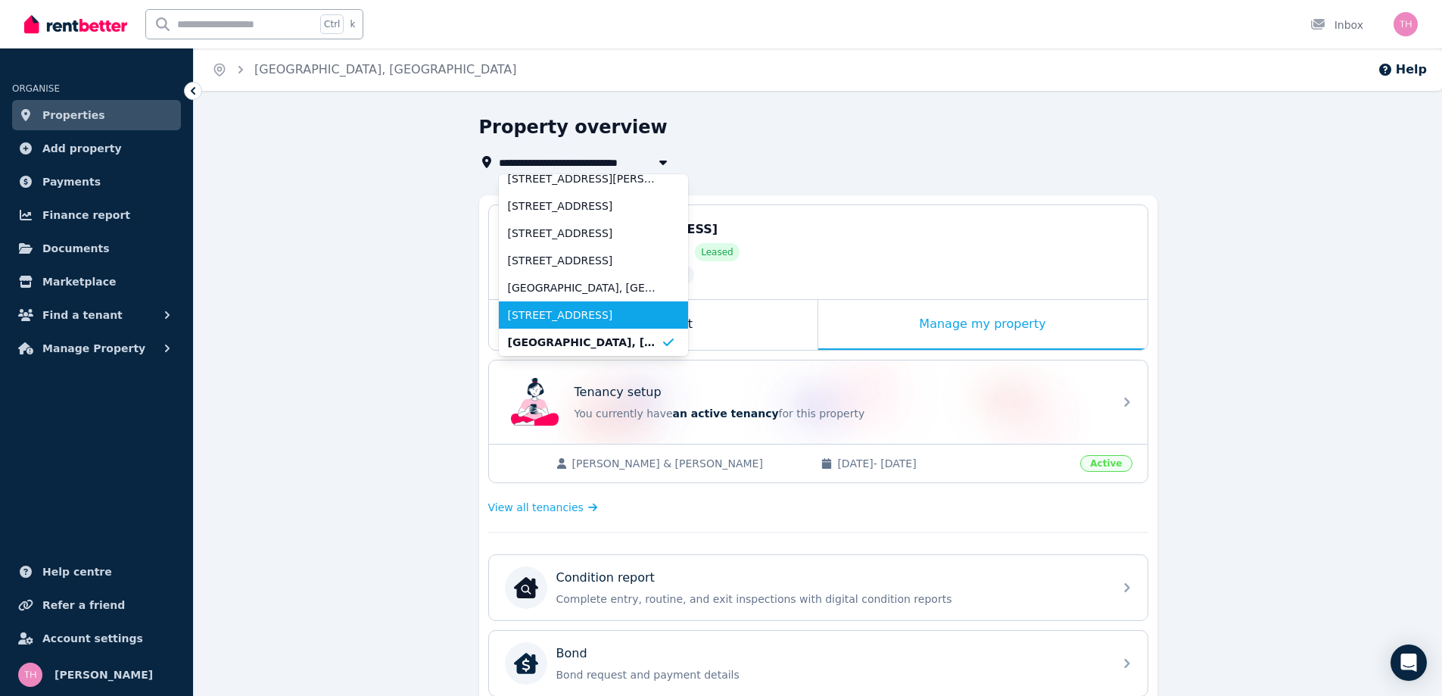
scroll to position [260, 0]
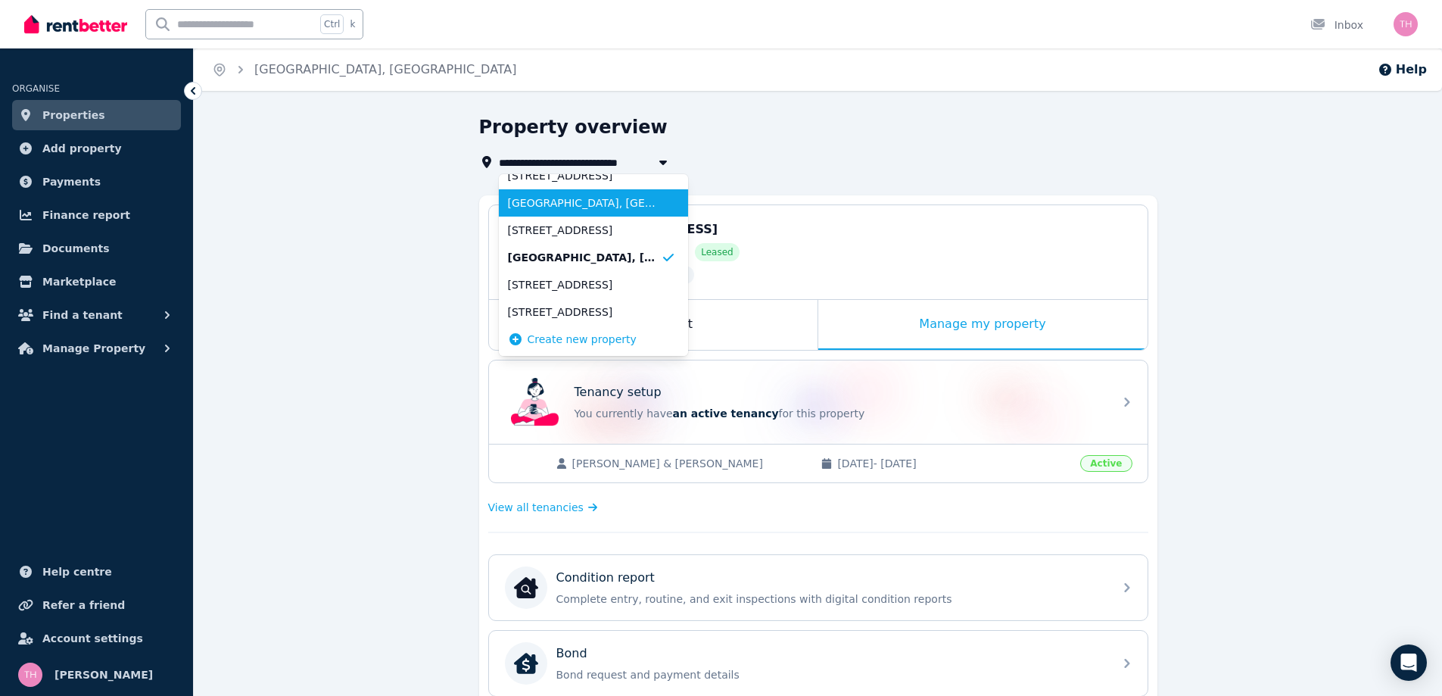
click at [572, 207] on span "[GEOGRAPHIC_DATA], [GEOGRAPHIC_DATA]" at bounding box center [584, 202] width 153 height 15
type input "**********"
